Goal: Task Accomplishment & Management: Complete application form

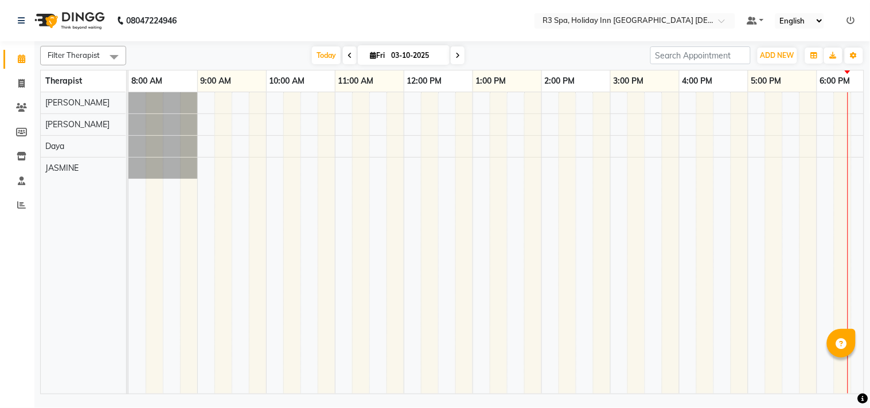
click at [849, 17] on icon at bounding box center [851, 21] width 8 height 8
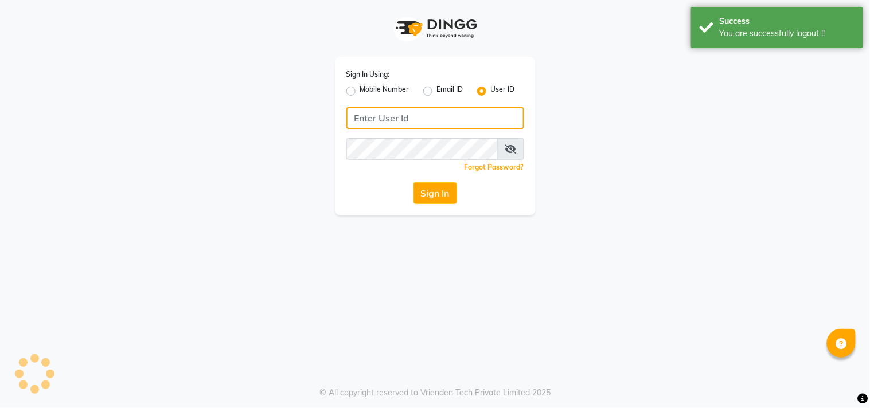
type input "8369581352"
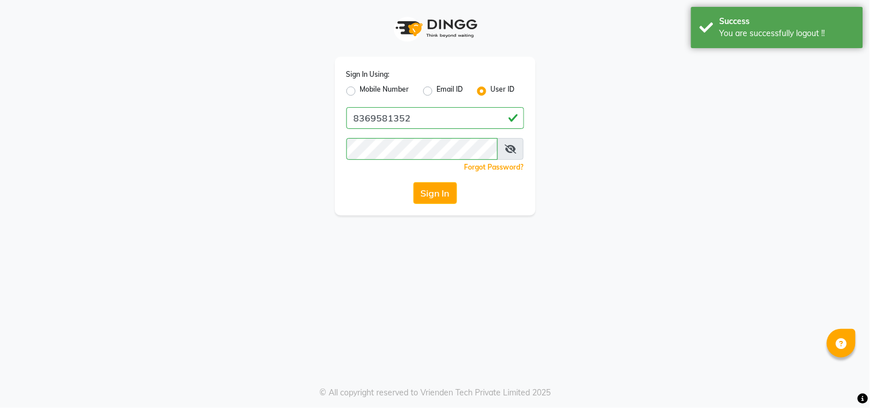
click at [360, 92] on label "Mobile Number" at bounding box center [384, 91] width 49 height 14
click at [360, 92] on input "Mobile Number" at bounding box center [363, 87] width 7 height 7
radio input "true"
radio input "false"
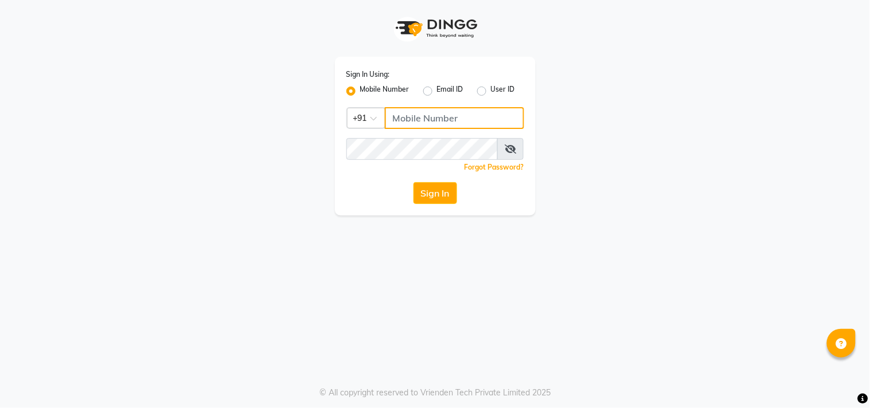
click at [417, 119] on input "Username" at bounding box center [454, 118] width 139 height 22
type input "7304577933"
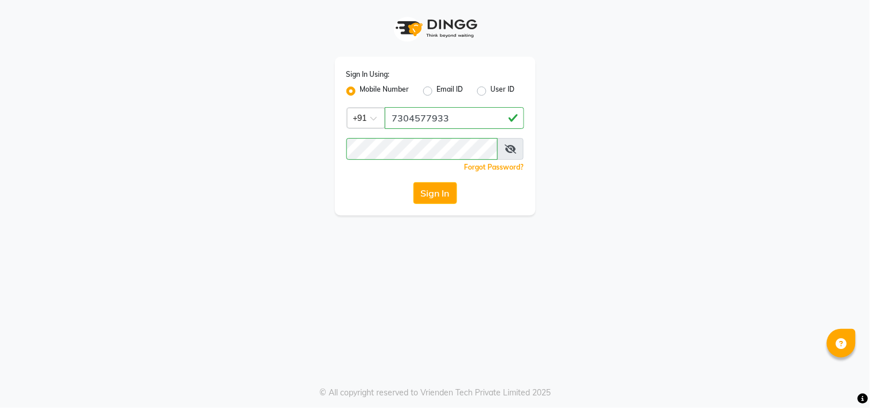
click at [428, 194] on button "Sign In" at bounding box center [435, 193] width 44 height 22
